Goal: Information Seeking & Learning: Learn about a topic

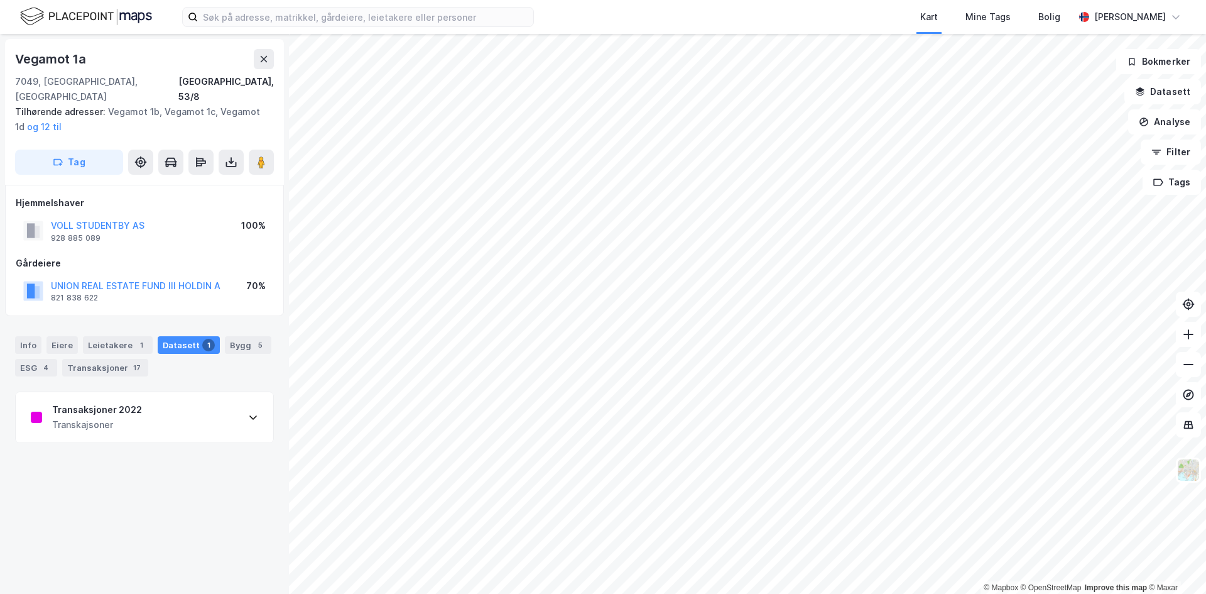
drag, startPoint x: 129, startPoint y: 423, endPoint x: 136, endPoint y: 422, distance: 7.6
click at [129, 423] on div "Transaksjoner 2022 Transkajsoner" at bounding box center [145, 417] width 258 height 50
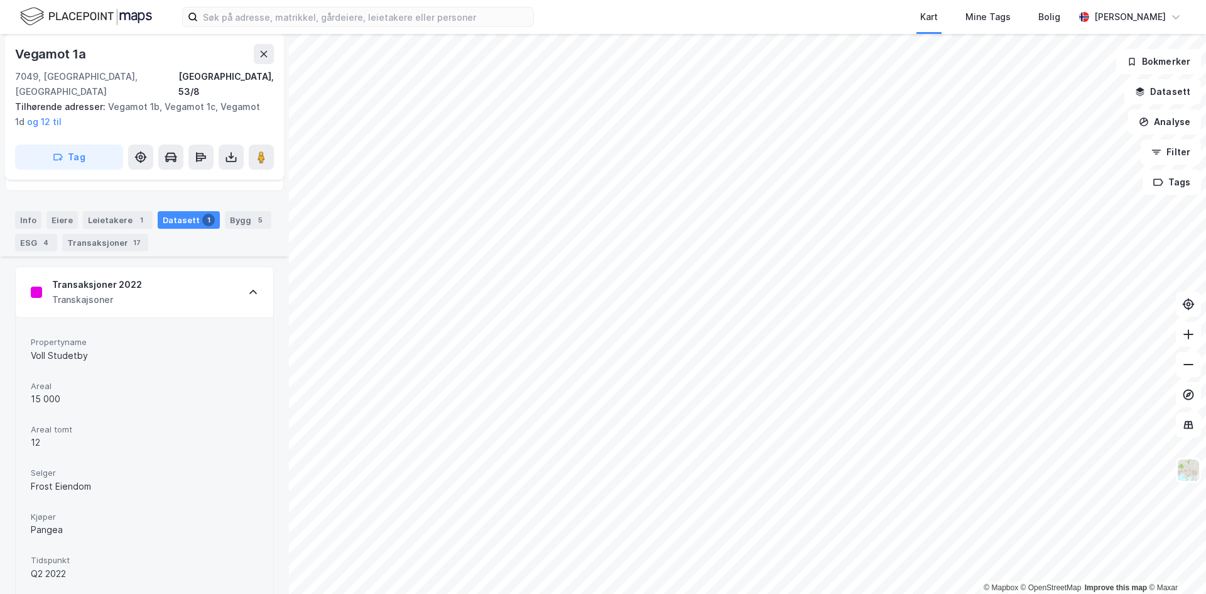
scroll to position [182, 0]
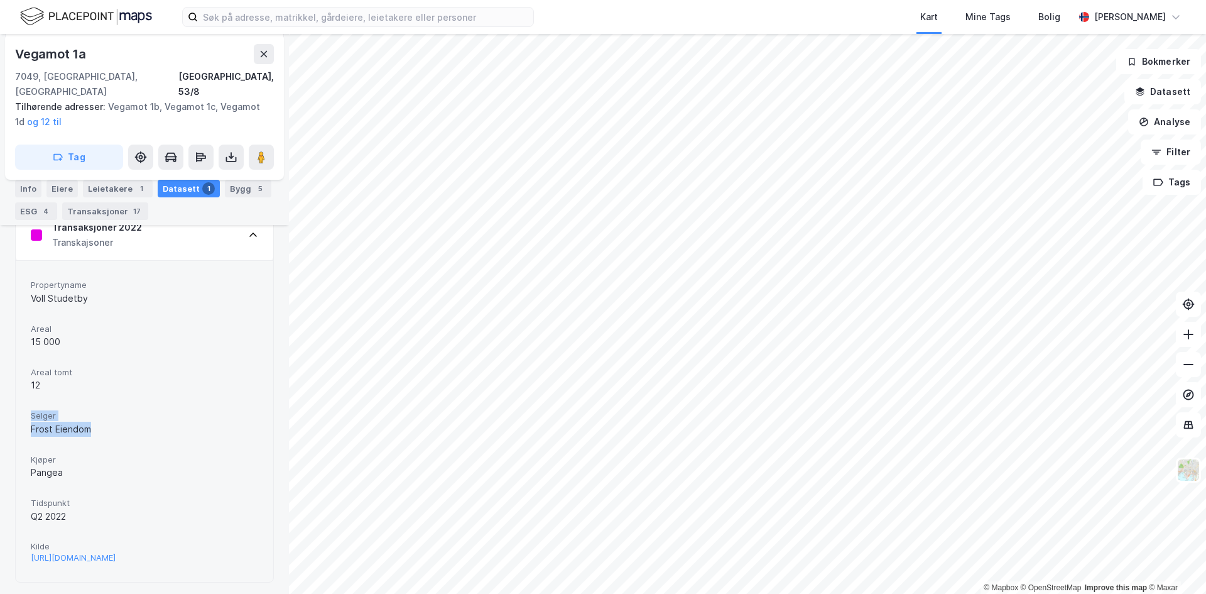
drag, startPoint x: 53, startPoint y: 406, endPoint x: 112, endPoint y: 409, distance: 58.5
click at [112, 409] on div "Propertyname Voll Studetby Areal 15 000 Areal tomt 12 Selger Frost Eiendom Kjøp…" at bounding box center [145, 421] width 258 height 322
click at [112, 422] on div "Frost Eiendom" at bounding box center [144, 429] width 227 height 15
click at [82, 460] on div "Propertyname Voll Studetby Areal 15 000 Areal tomt 12 Selger Frost Eiendom Kjøp…" at bounding box center [145, 421] width 258 height 322
click at [82, 465] on div "Pangea" at bounding box center [144, 472] width 227 height 15
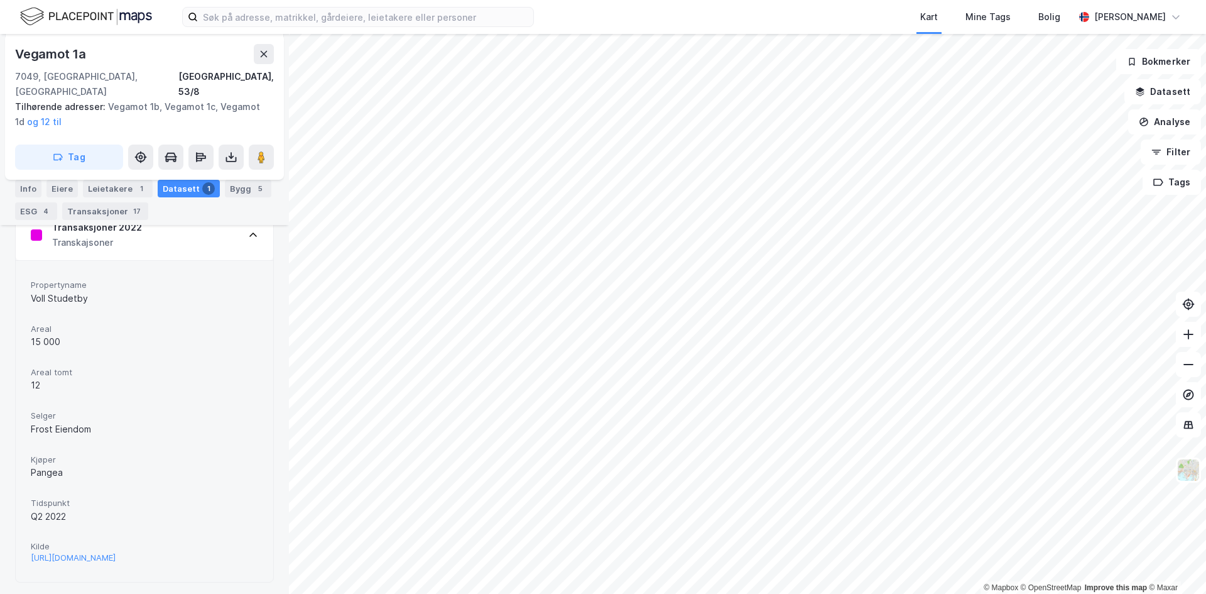
click at [41, 363] on div "Areal tomt 12" at bounding box center [144, 379] width 227 height 33
drag, startPoint x: 33, startPoint y: 320, endPoint x: 75, endPoint y: 371, distance: 65.6
click at [75, 371] on div "Propertyname Voll Studetby Areal 15 000 Areal tomt 12 Selger Frost Eiendom Kjøp…" at bounding box center [144, 421] width 227 height 291
click at [75, 378] on div "12" at bounding box center [144, 385] width 227 height 15
click at [269, 56] on button at bounding box center [264, 54] width 20 height 20
